Goal: Task Accomplishment & Management: Use online tool/utility

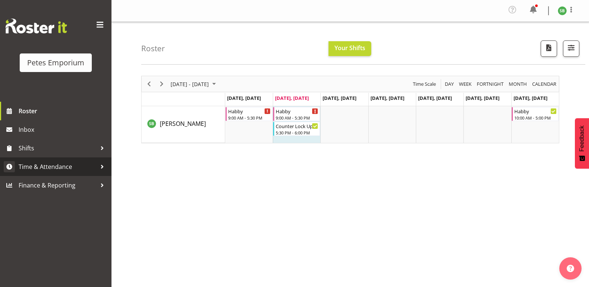
click at [45, 163] on span "Time & Attendance" at bounding box center [58, 166] width 78 height 11
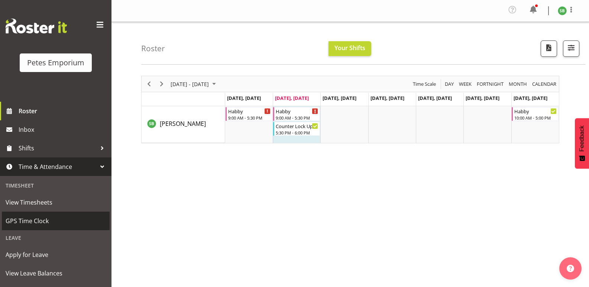
click at [34, 218] on span "GPS Time Clock" at bounding box center [56, 221] width 100 height 11
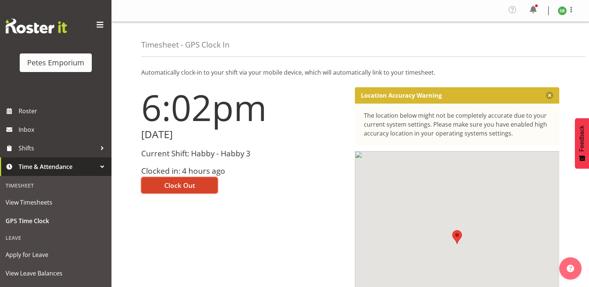
click at [187, 181] on span "Clock Out" at bounding box center [179, 186] width 31 height 10
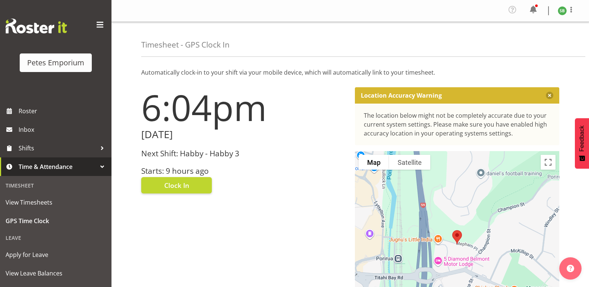
click at [560, 12] on img at bounding box center [562, 10] width 9 height 9
click at [528, 45] on link "Log Out" at bounding box center [540, 40] width 71 height 13
